Goal: Task Accomplishment & Management: Use online tool/utility

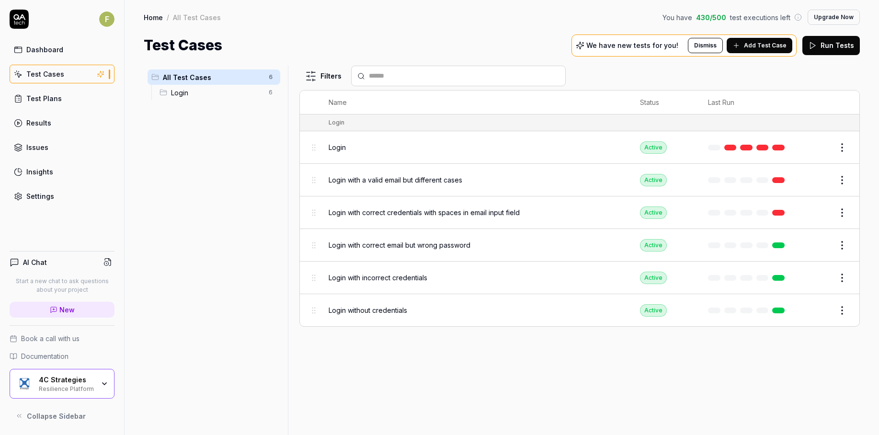
click at [747, 48] on button "Add Test Case" at bounding box center [759, 45] width 66 height 15
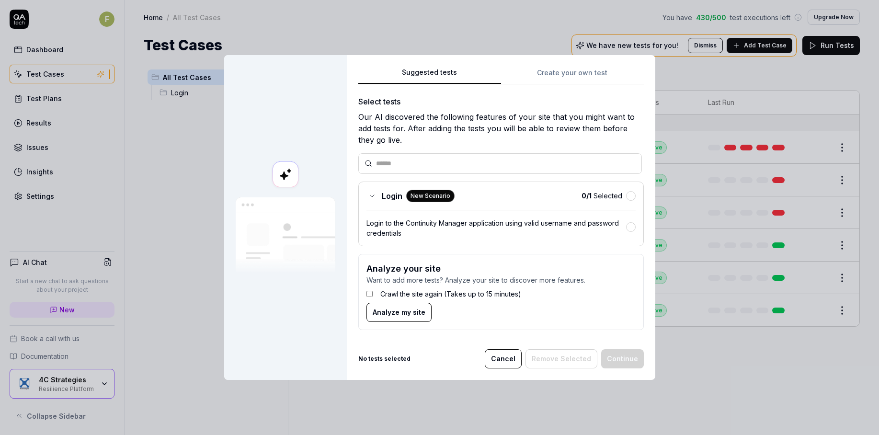
click at [512, 360] on button "Cancel" at bounding box center [503, 358] width 37 height 19
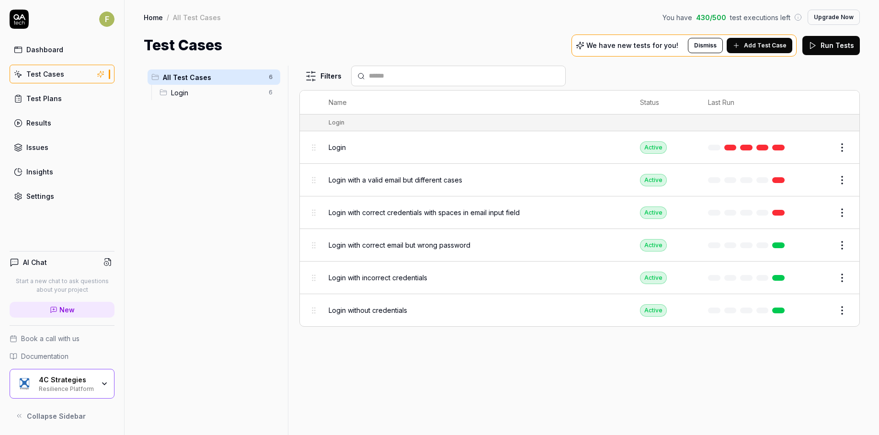
click at [222, 264] on div "All Test Cases 6 Login 6" at bounding box center [214, 245] width 140 height 358
click at [85, 375] on div "4C Strategies Resilience Platform" at bounding box center [62, 384] width 105 height 30
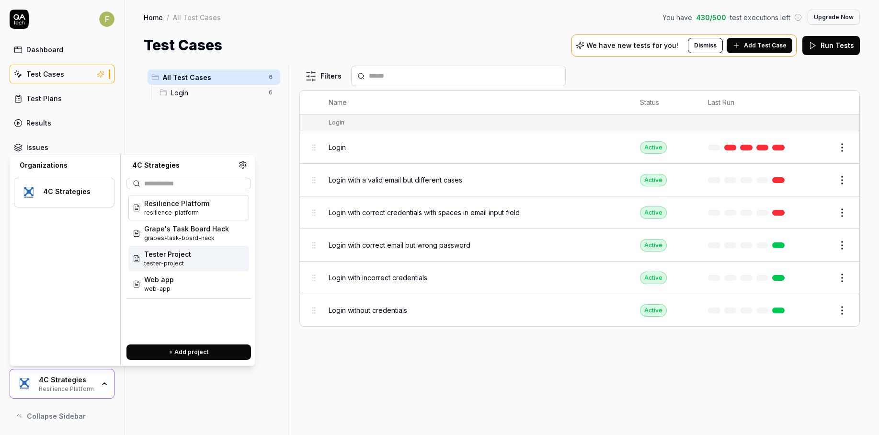
click at [190, 263] on div "Tester Project tester-project" at bounding box center [188, 258] width 121 height 25
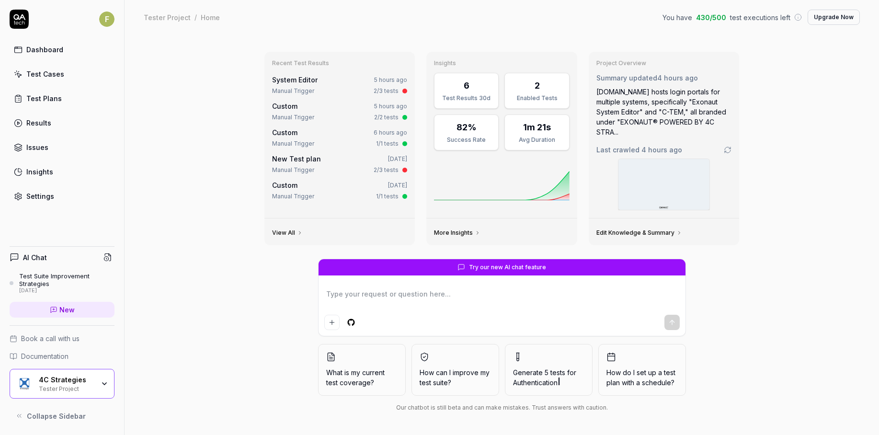
type textarea "*"
click at [65, 75] on link "Test Cases" at bounding box center [62, 74] width 105 height 19
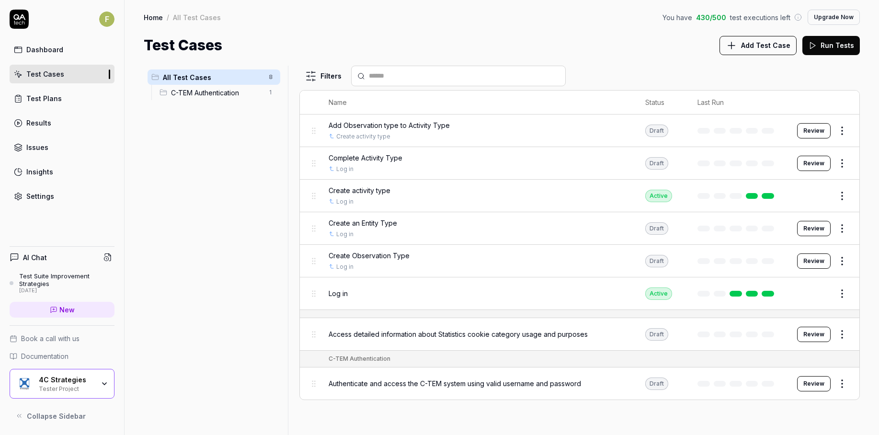
click at [768, 45] on span "Add Test Case" at bounding box center [765, 45] width 49 height 10
